Goal: Find specific page/section: Find specific page/section

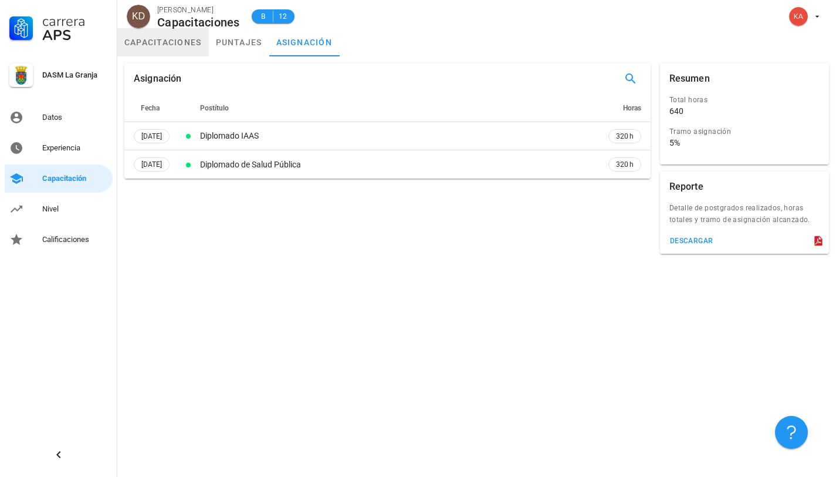
click at [184, 46] on link "capacitaciones" at bounding box center [163, 42] width 92 height 28
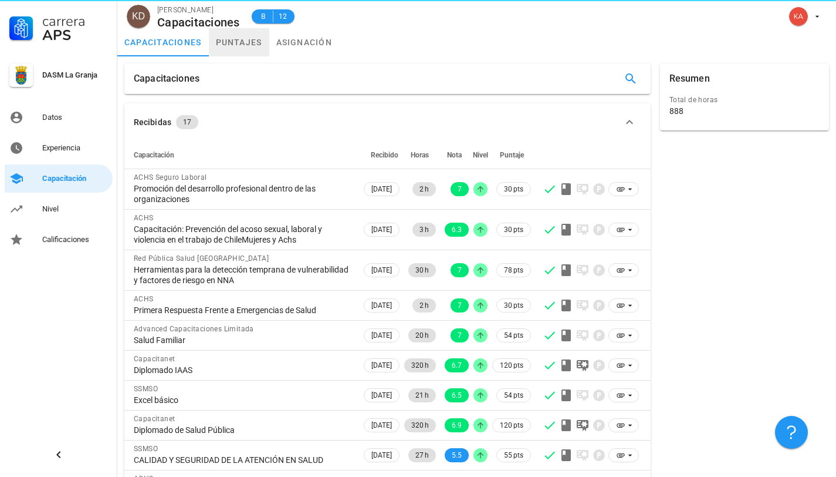
click at [251, 42] on link "puntajes" at bounding box center [239, 42] width 60 height 28
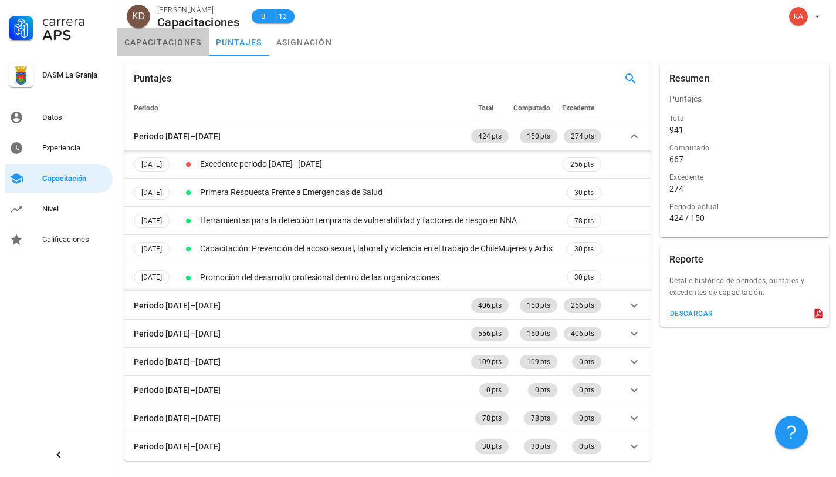
click at [187, 43] on link "capacitaciones" at bounding box center [163, 42] width 92 height 28
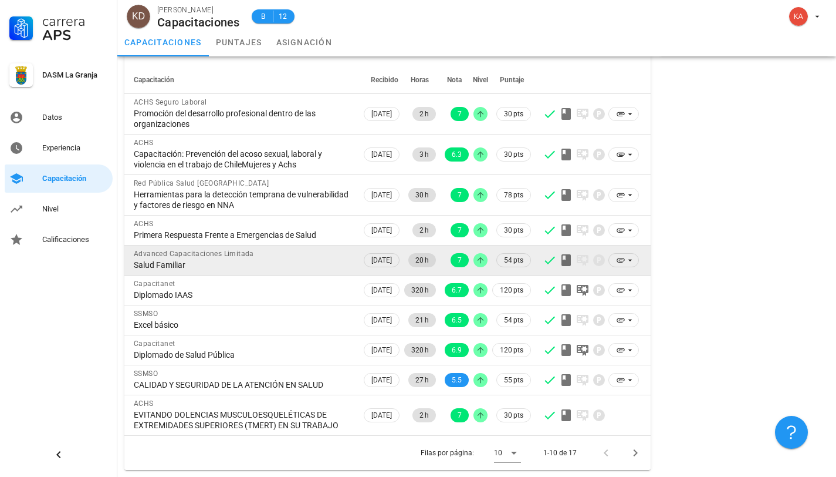
scroll to position [86, 0]
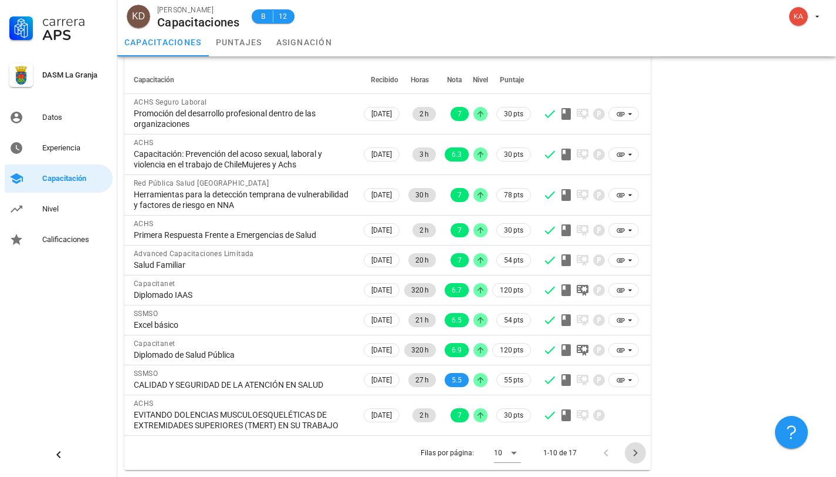
click at [639, 453] on icon "Página siguiente" at bounding box center [636, 452] width 14 height 14
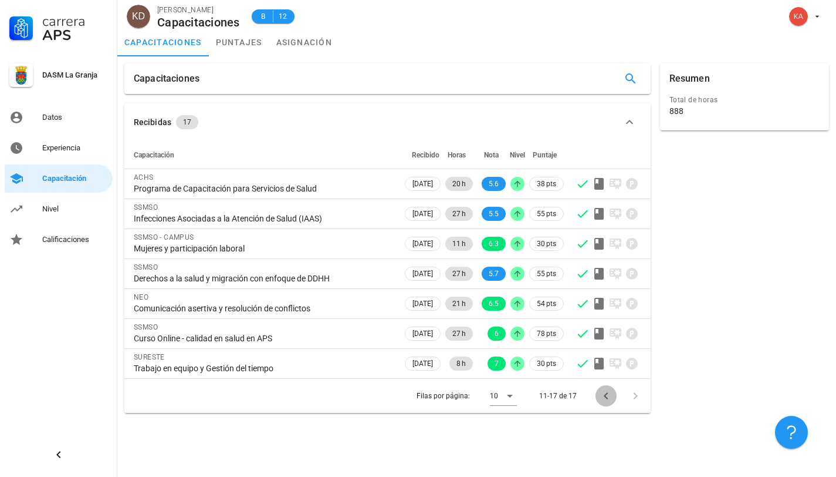
click at [608, 393] on icon "Página anterior" at bounding box center [606, 396] width 14 height 14
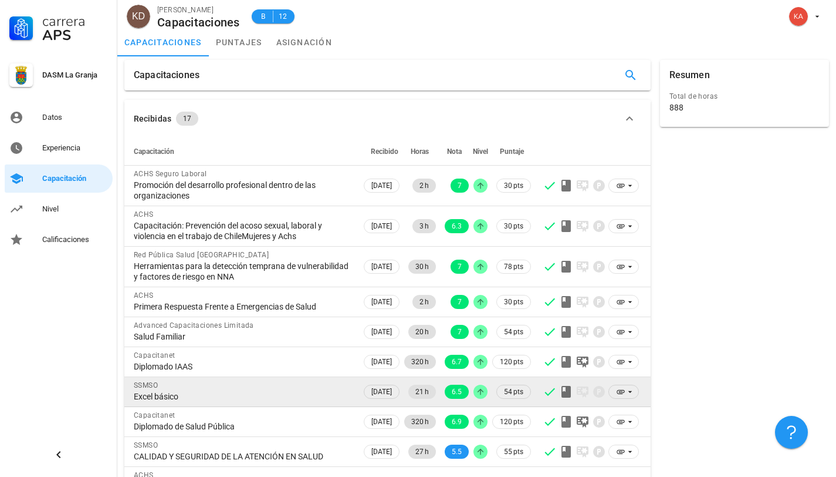
scroll to position [86, 0]
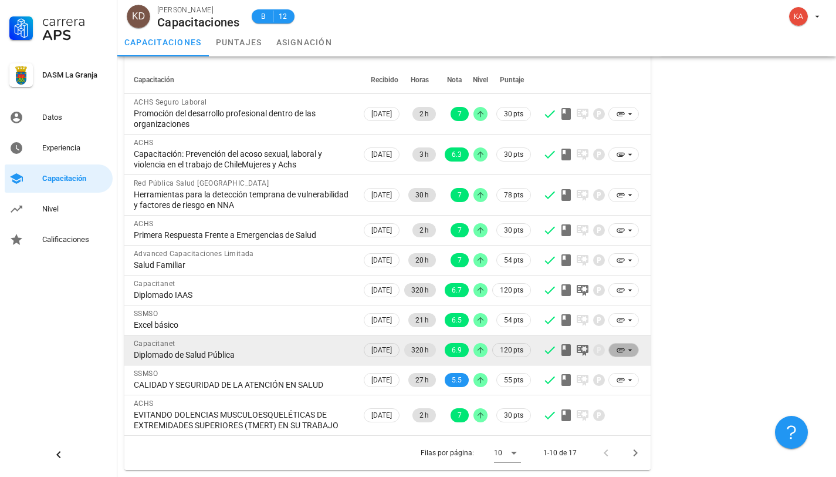
click at [623, 345] on icon at bounding box center [620, 349] width 9 height 9
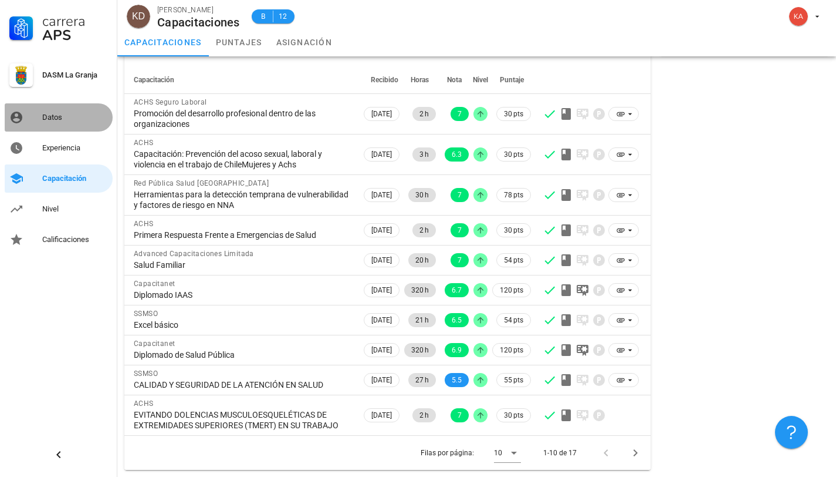
click at [59, 125] on div "Datos" at bounding box center [75, 117] width 66 height 19
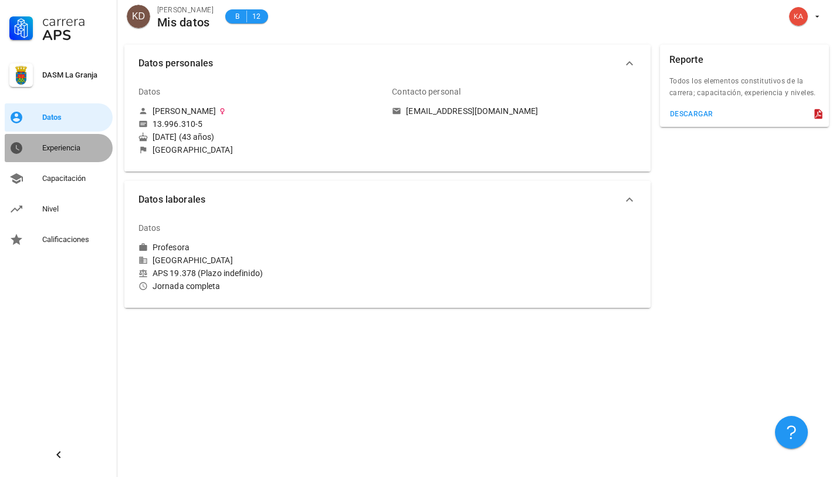
click at [57, 144] on div "Experiencia" at bounding box center [75, 147] width 66 height 9
